Goal: Task Accomplishment & Management: Manage account settings

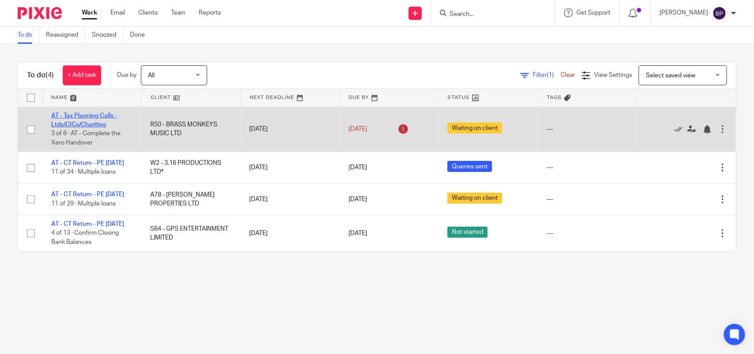
click at [80, 115] on link "AT - Tax Planning Calls - Ltds/CICs/Charities" at bounding box center [84, 120] width 66 height 15
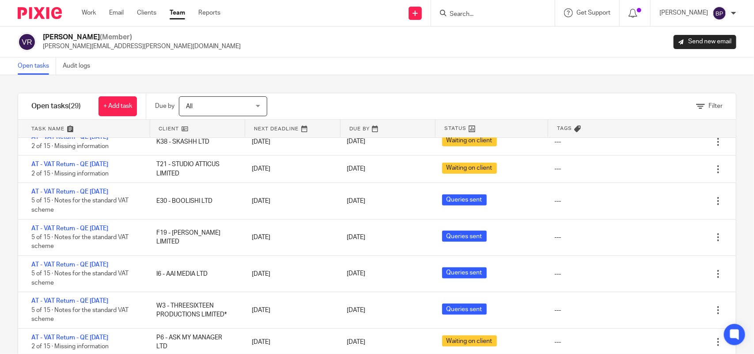
scroll to position [166, 0]
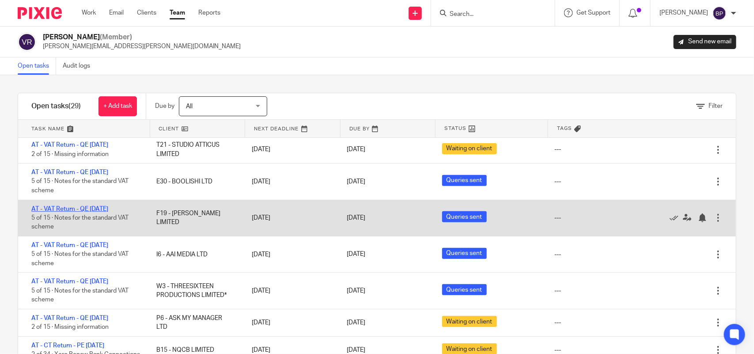
click at [108, 208] on link "AT - VAT Return - QE [DATE]" at bounding box center [69, 209] width 77 height 6
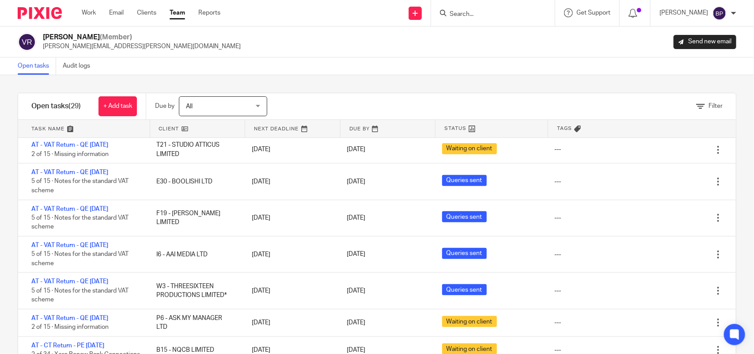
click at [18, 63] on div "Open tasks Audit logs" at bounding box center [56, 65] width 112 height 17
click at [25, 63] on link "Open tasks" at bounding box center [37, 65] width 38 height 17
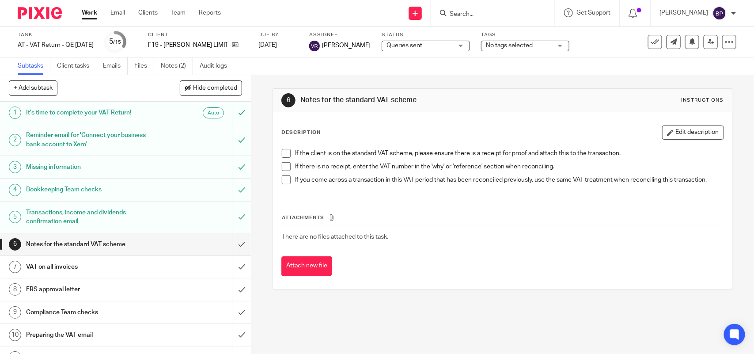
click at [282, 149] on span at bounding box center [286, 153] width 9 height 9
click at [282, 164] on span at bounding box center [286, 166] width 9 height 9
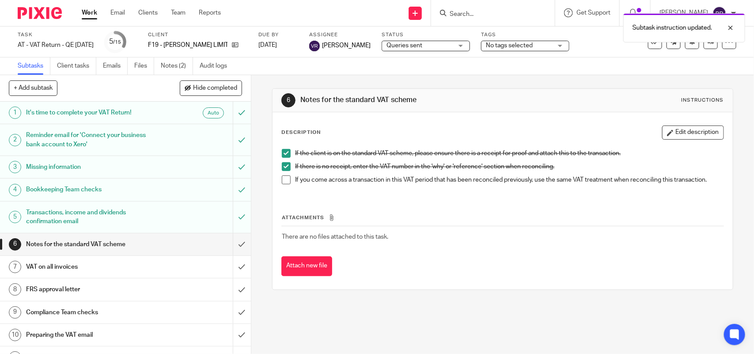
click at [283, 180] on span at bounding box center [286, 179] width 9 height 9
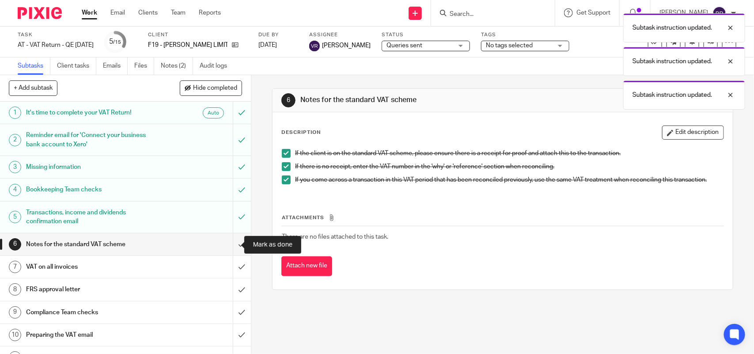
drag, startPoint x: 230, startPoint y: 244, endPoint x: 48, endPoint y: 11, distance: 295.9
click at [230, 240] on input "submit" at bounding box center [125, 244] width 251 height 22
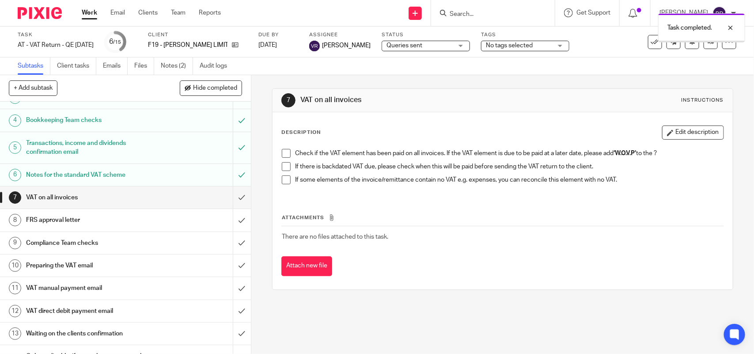
scroll to position [110, 0]
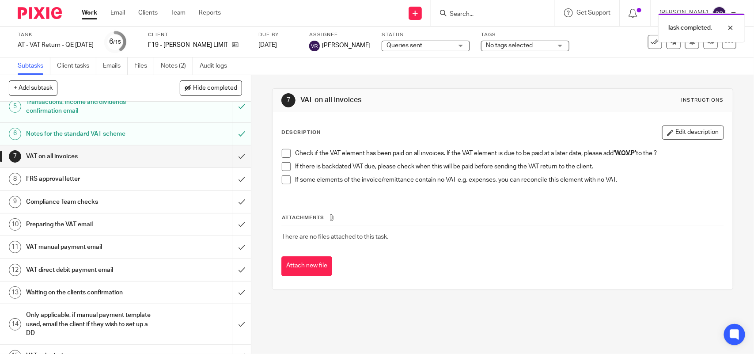
click at [284, 153] on span at bounding box center [286, 153] width 9 height 9
click at [283, 167] on span at bounding box center [286, 166] width 9 height 9
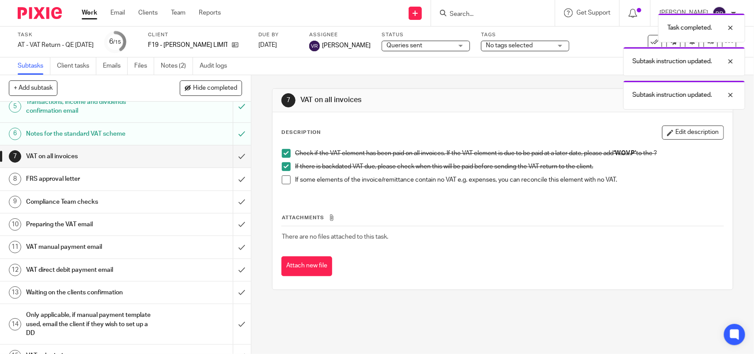
click at [284, 182] on span at bounding box center [286, 179] width 9 height 9
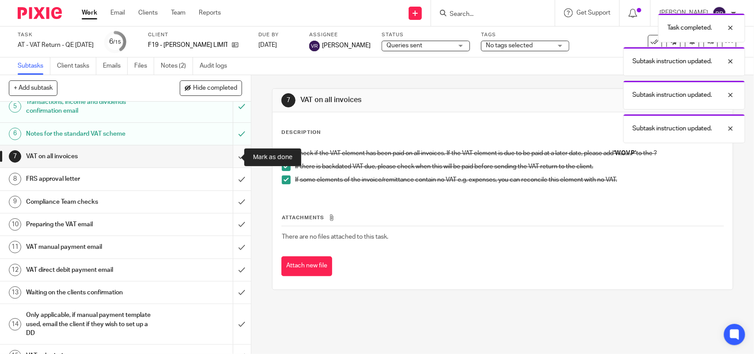
click at [232, 152] on input "submit" at bounding box center [125, 156] width 251 height 22
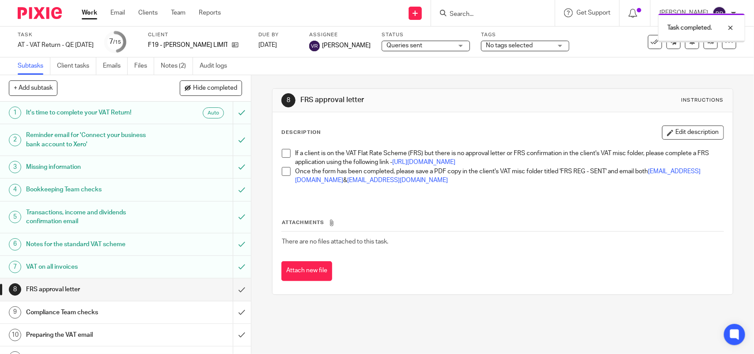
scroll to position [110, 0]
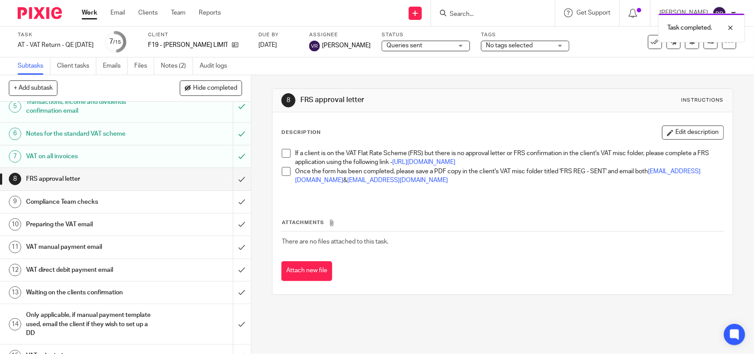
click at [282, 156] on span at bounding box center [286, 153] width 9 height 9
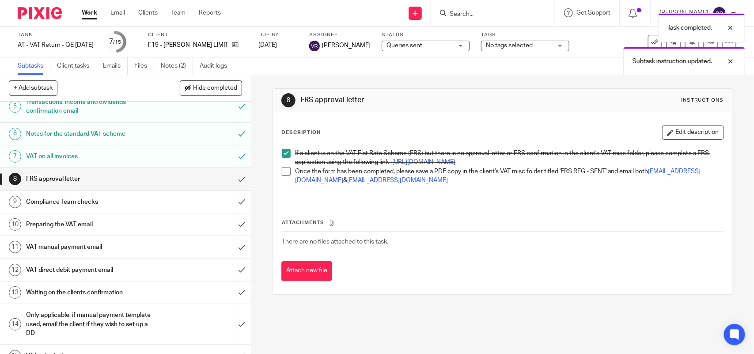
click at [284, 176] on span at bounding box center [286, 171] width 9 height 9
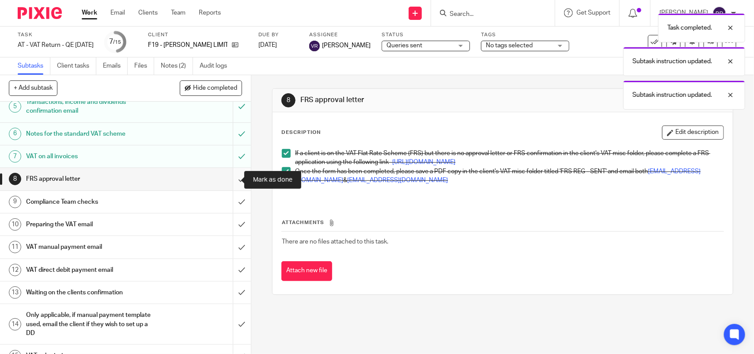
click at [228, 177] on input "submit" at bounding box center [125, 179] width 251 height 22
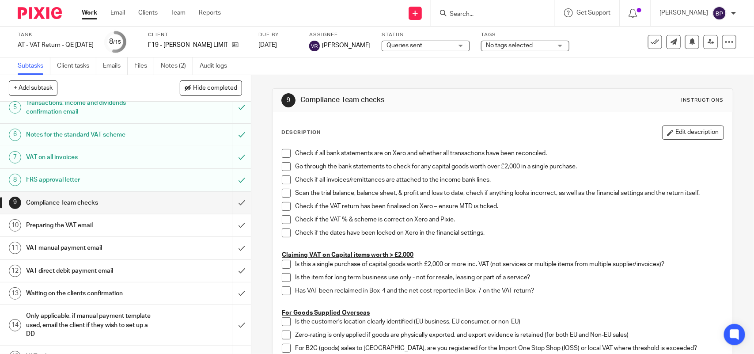
scroll to position [110, 0]
click at [418, 48] on span "Queries sent" at bounding box center [420, 45] width 66 height 9
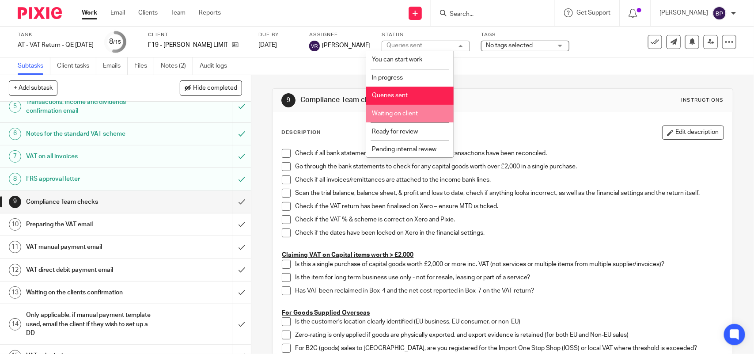
scroll to position [36, 0]
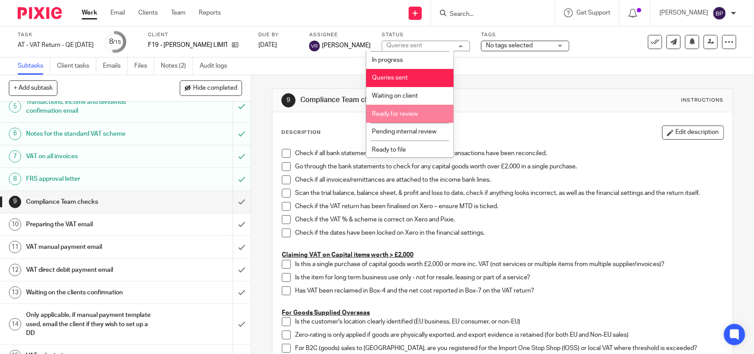
drag, startPoint x: 401, startPoint y: 111, endPoint x: 408, endPoint y: 97, distance: 15.6
click at [401, 111] on span "Ready for review" at bounding box center [395, 114] width 46 height 6
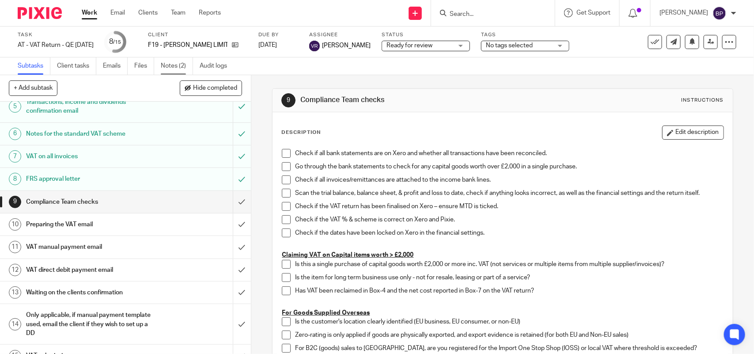
click at [173, 67] on link "Notes (2)" at bounding box center [177, 65] width 32 height 17
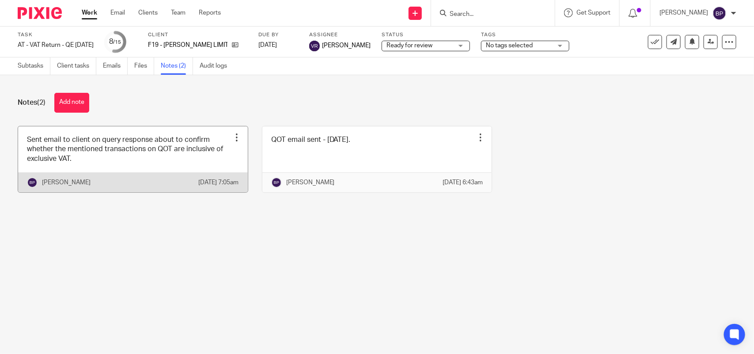
drag, startPoint x: 133, startPoint y: 155, endPoint x: 186, endPoint y: 151, distance: 53.2
click at [132, 156] on link at bounding box center [133, 159] width 230 height 66
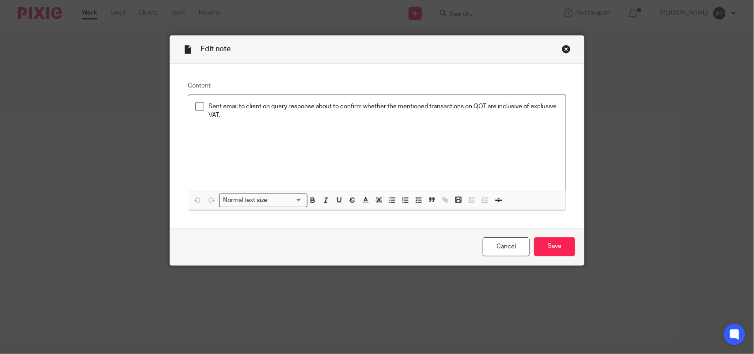
click at [278, 124] on div "Sent email to client on query response about to confirm whether the mentioned t…" at bounding box center [377, 143] width 378 height 96
click at [538, 240] on input "Save" at bounding box center [554, 246] width 41 height 19
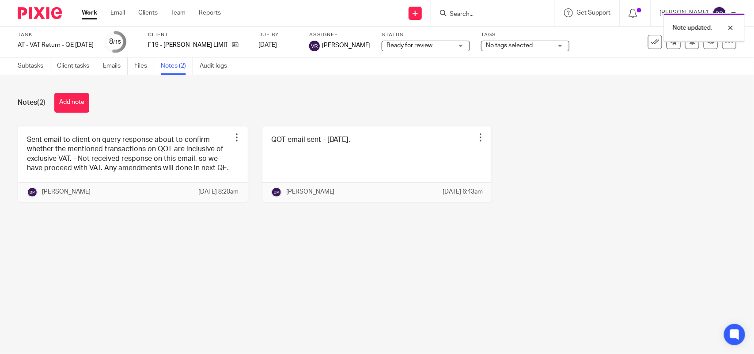
click at [710, 41] on div at bounding box center [704, 41] width 81 height 1
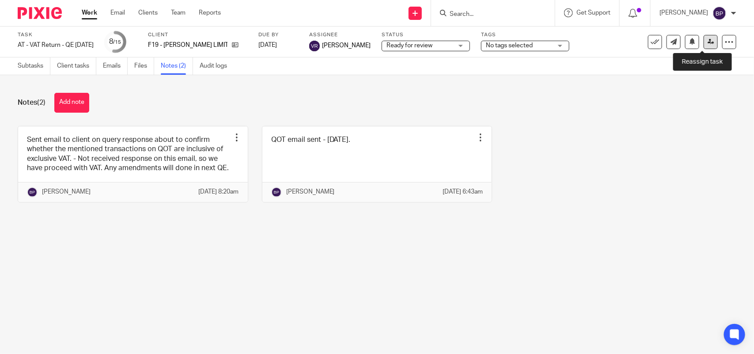
click at [708, 38] on icon at bounding box center [711, 41] width 7 height 7
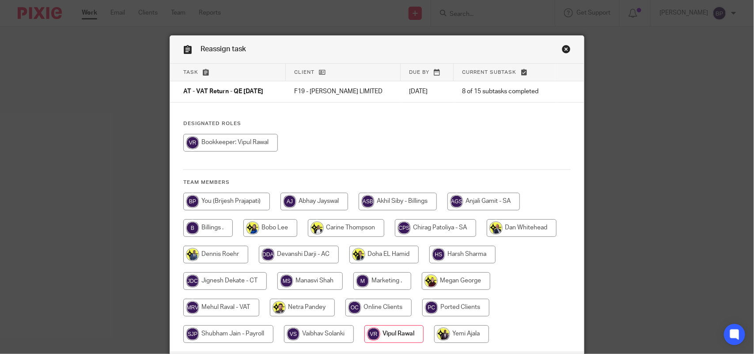
scroll to position [71, 0]
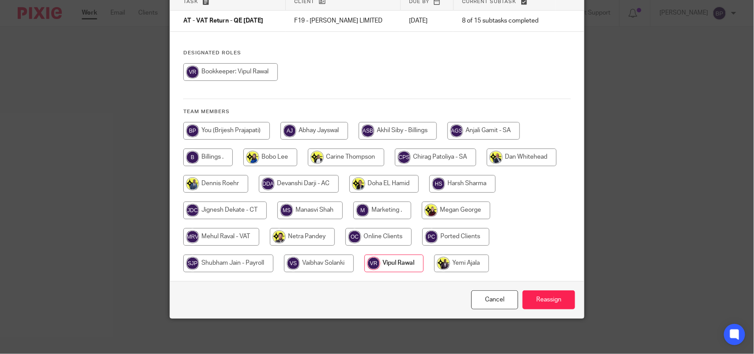
click at [211, 235] on input "radio" at bounding box center [221, 237] width 76 height 18
radio input "true"
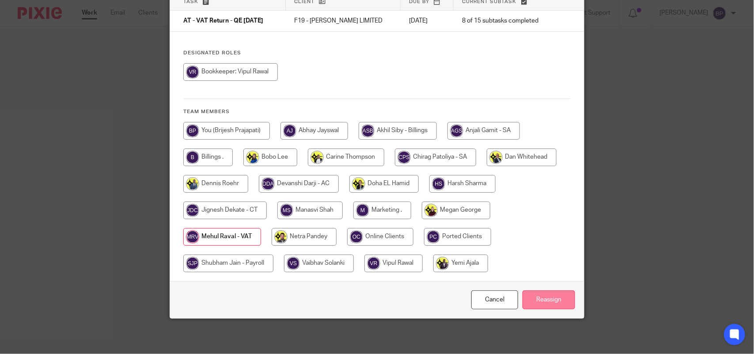
click at [557, 294] on input "Reassign" at bounding box center [549, 299] width 53 height 19
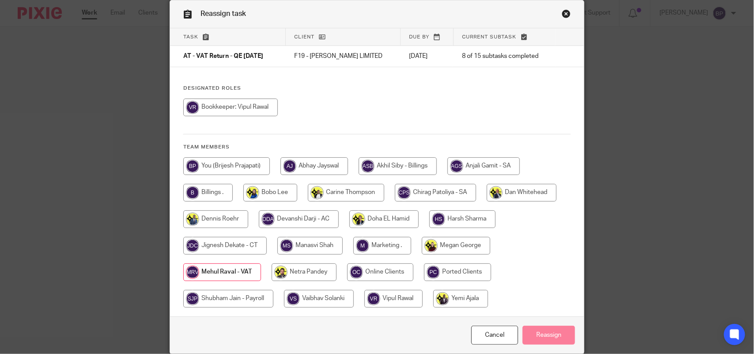
scroll to position [0, 0]
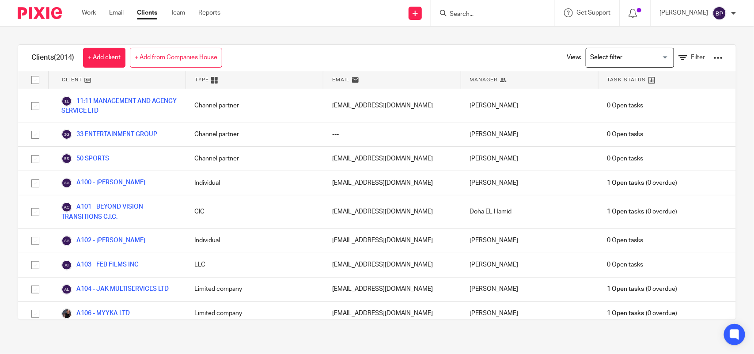
click at [459, 20] on div at bounding box center [493, 13] width 124 height 26
click at [478, 5] on div at bounding box center [493, 13] width 124 height 26
click at [479, 9] on form at bounding box center [496, 13] width 94 height 11
click at [465, 15] on input "Search" at bounding box center [489, 15] width 80 height 8
paste input "BRASS MONKEYS MUSIC LTD"
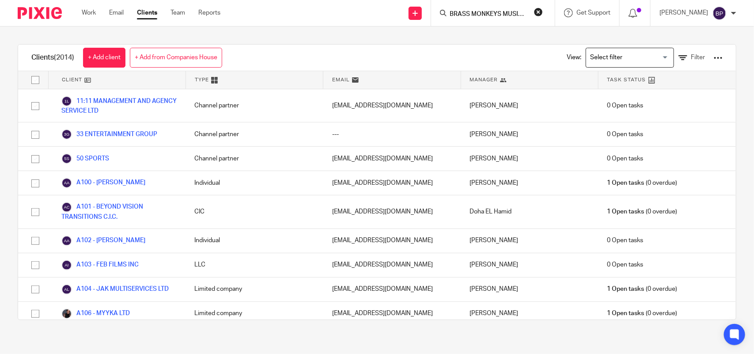
scroll to position [0, 7]
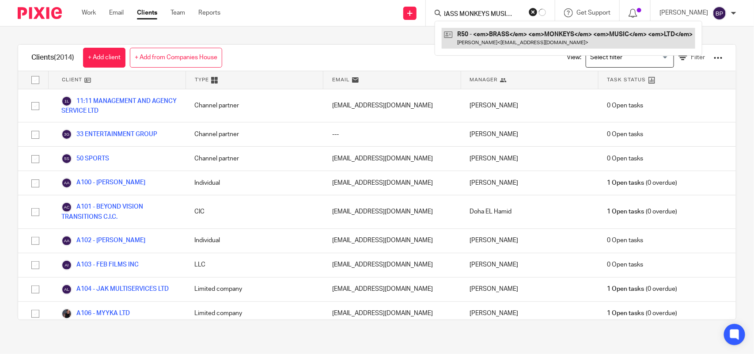
type input "BRASS MONKEYS MUSIC LTD"
click at [473, 32] on link at bounding box center [569, 38] width 254 height 20
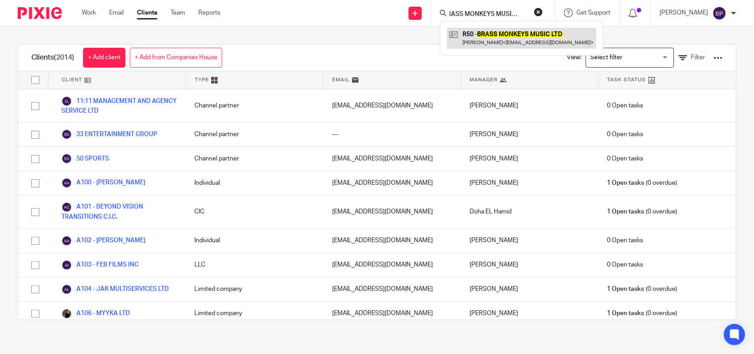
scroll to position [0, 0]
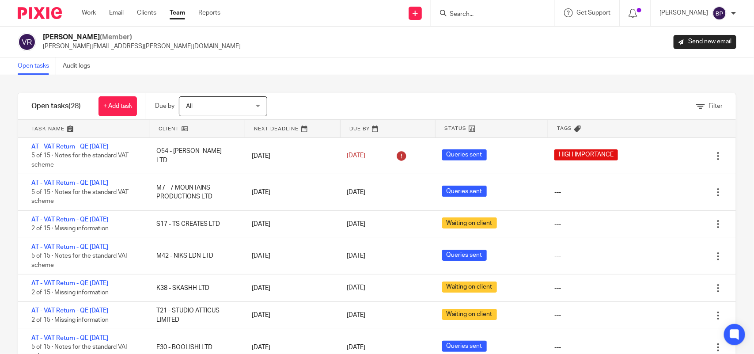
click at [429, 77] on div "Filter tasks Only show tasks matching all of these conditions 1 Client name Is …" at bounding box center [377, 214] width 754 height 279
click at [467, 76] on div "Filter tasks Only show tasks matching all of these conditions 1 Client name Is …" at bounding box center [377, 214] width 754 height 279
click at [37, 64] on link "Open tasks" at bounding box center [37, 65] width 38 height 17
click at [335, 89] on div "Filter tasks Only show tasks matching all of these conditions 1 Client name Is …" at bounding box center [377, 214] width 754 height 279
click at [350, 76] on div "Filter tasks Only show tasks matching all of these conditions 1 Client name Is …" at bounding box center [377, 214] width 754 height 279
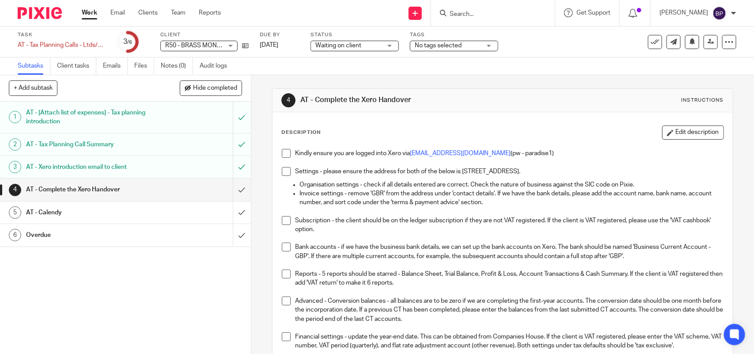
click at [286, 153] on span at bounding box center [286, 153] width 9 height 9
click at [282, 169] on span at bounding box center [286, 171] width 9 height 9
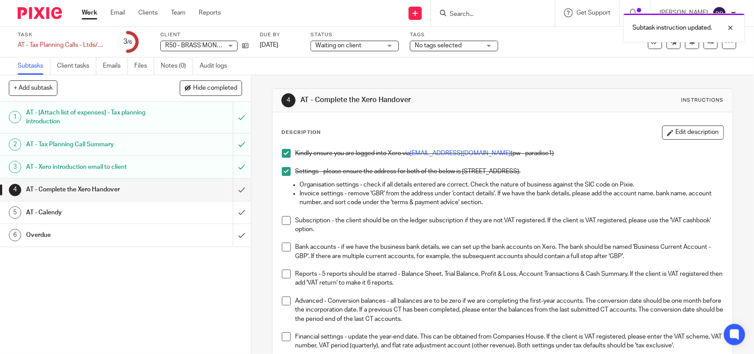
click at [285, 221] on span at bounding box center [286, 220] width 9 height 9
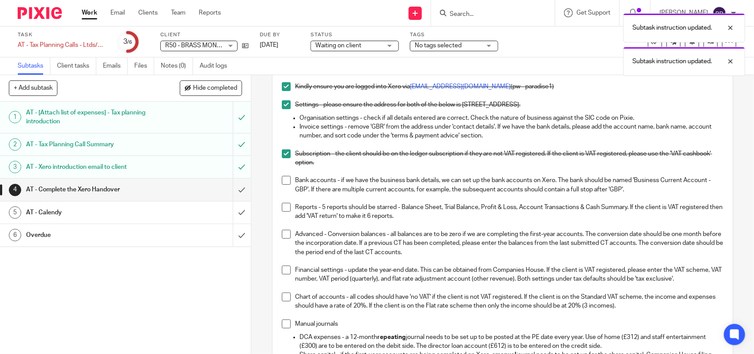
scroll to position [110, 0]
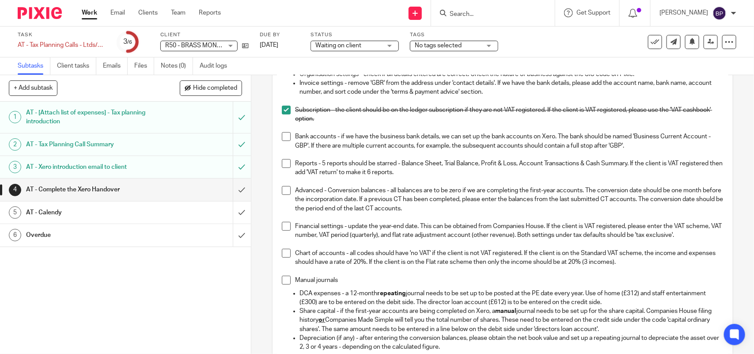
click at [283, 135] on span at bounding box center [286, 136] width 9 height 9
click at [284, 162] on span at bounding box center [286, 163] width 9 height 9
click at [284, 194] on span at bounding box center [286, 190] width 9 height 9
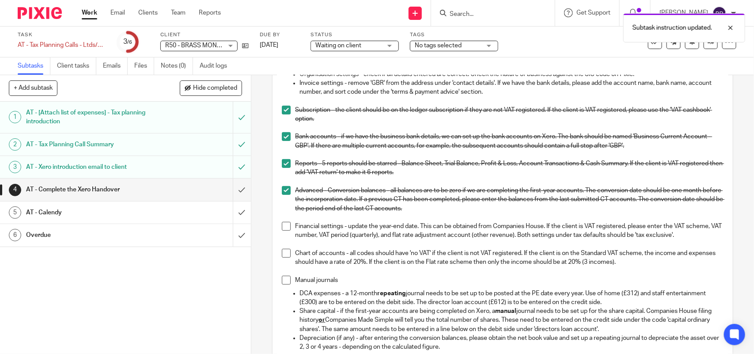
scroll to position [166, 0]
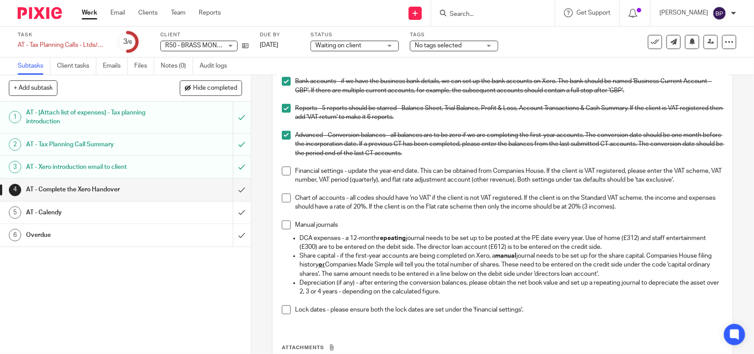
click at [278, 169] on div "Kindly ensure you are logged into Xero via info@1stclassaccounts.co.uk (pw - pa…" at bounding box center [503, 152] width 450 height 346
click at [282, 170] on span at bounding box center [286, 171] width 9 height 9
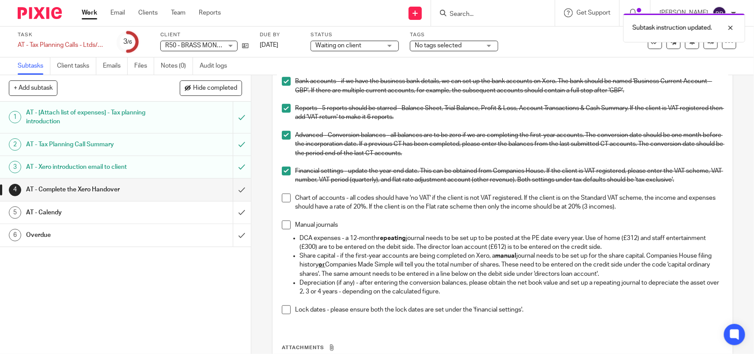
click at [282, 202] on span at bounding box center [286, 198] width 9 height 9
click at [286, 229] on span at bounding box center [286, 225] width 9 height 9
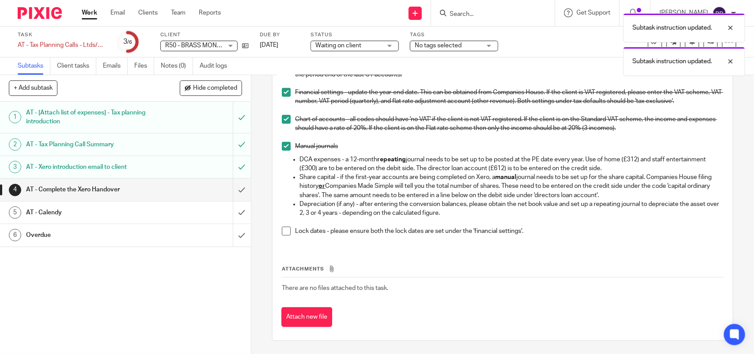
scroll to position [254, 0]
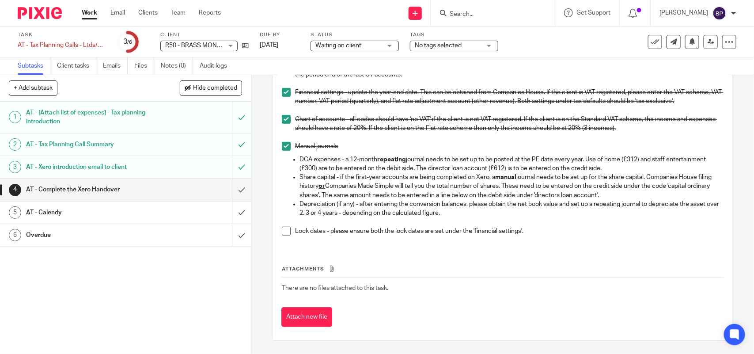
click at [283, 230] on span at bounding box center [286, 231] width 9 height 9
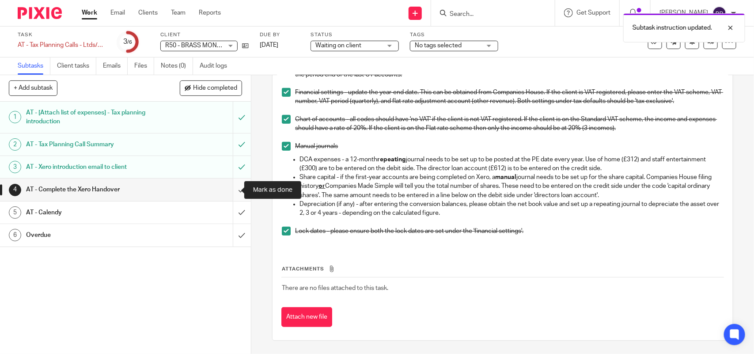
click at [232, 190] on input "submit" at bounding box center [125, 190] width 251 height 22
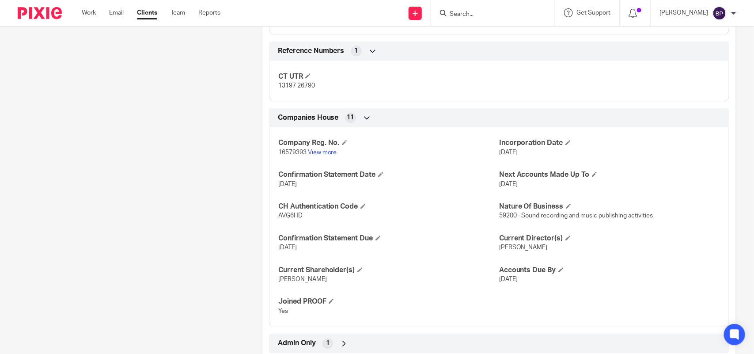
scroll to position [663, 0]
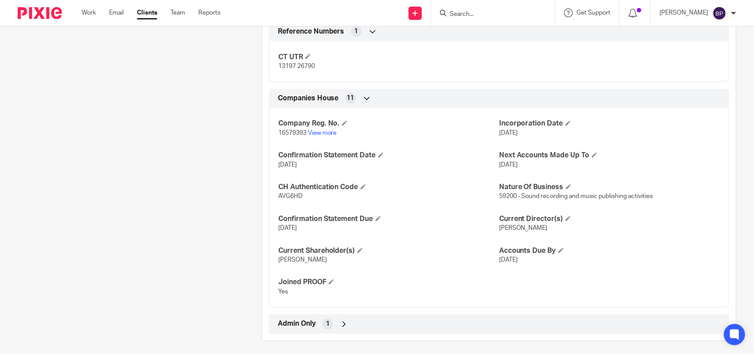
click at [158, 11] on ul "Work Email Clients Team Reports" at bounding box center [158, 12] width 152 height 9
click at [151, 17] on link "Clients" at bounding box center [147, 12] width 20 height 9
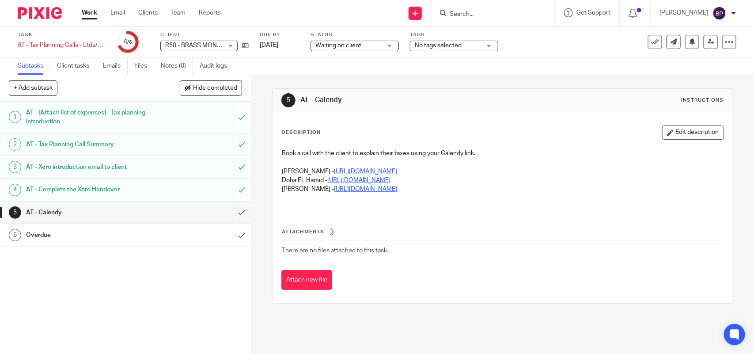
click at [131, 184] on h1 "AT - Complete the Xero Handover" at bounding box center [92, 189] width 132 height 13
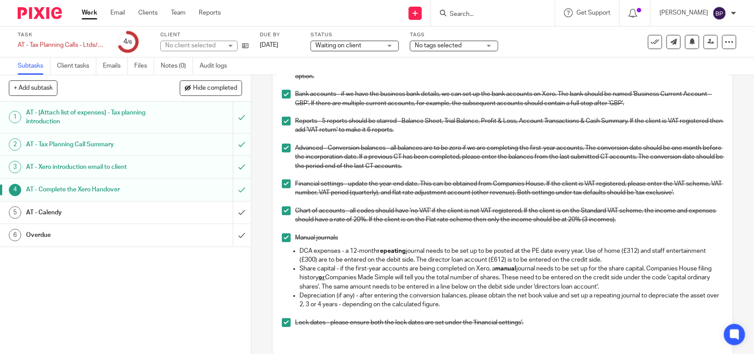
scroll to position [166, 0]
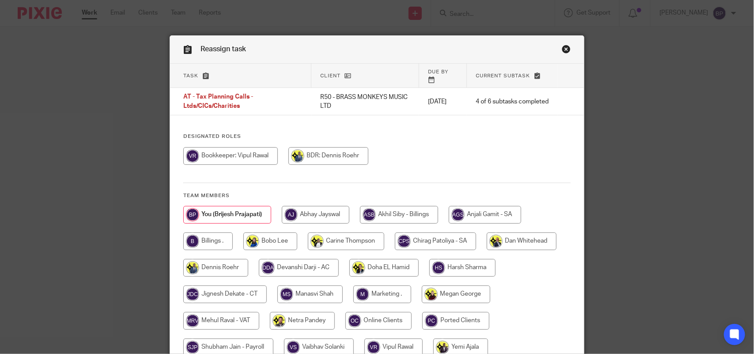
scroll to position [77, 0]
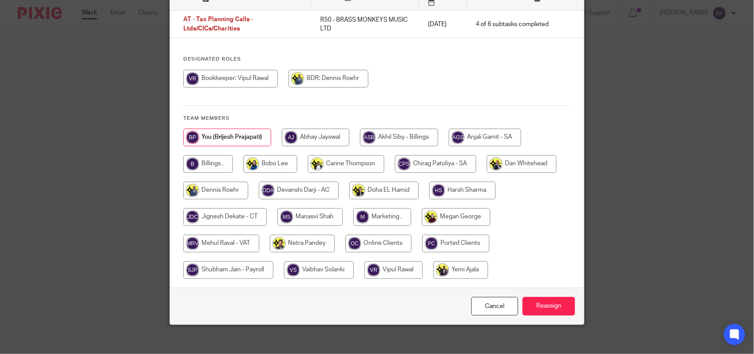
drag, startPoint x: 350, startPoint y: 159, endPoint x: 370, endPoint y: 163, distance: 19.9
click at [350, 159] on input "radio" at bounding box center [346, 164] width 76 height 18
radio input "true"
click at [544, 297] on input "Reassign" at bounding box center [549, 306] width 53 height 19
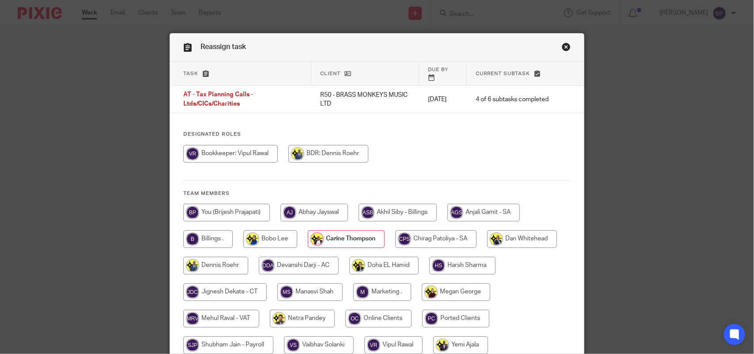
scroll to position [0, 0]
